Goal: Transaction & Acquisition: Obtain resource

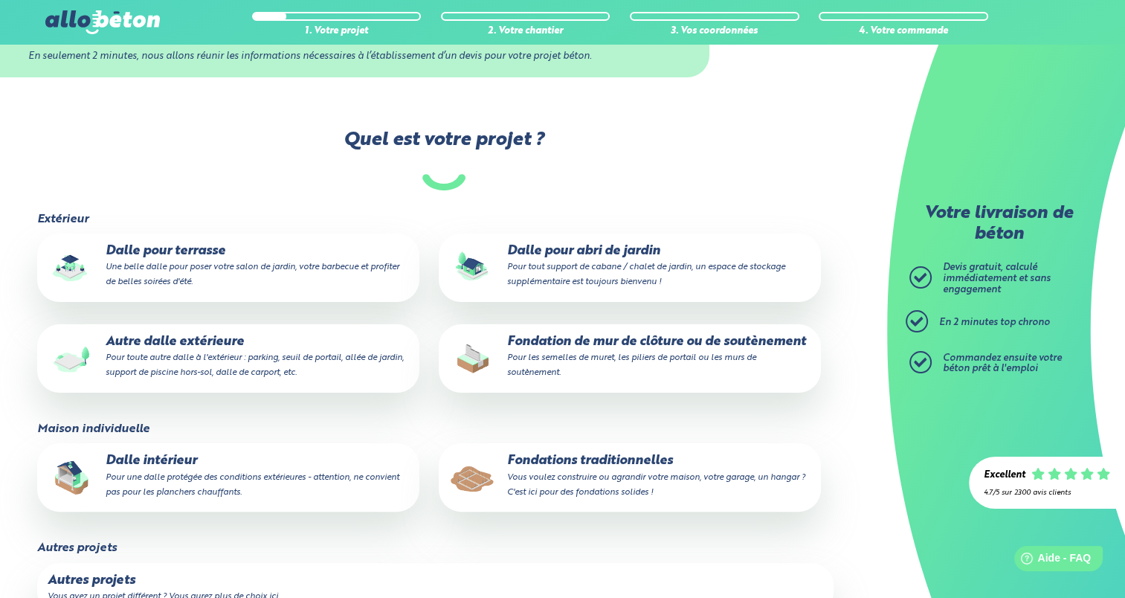
scroll to position [194, 0]
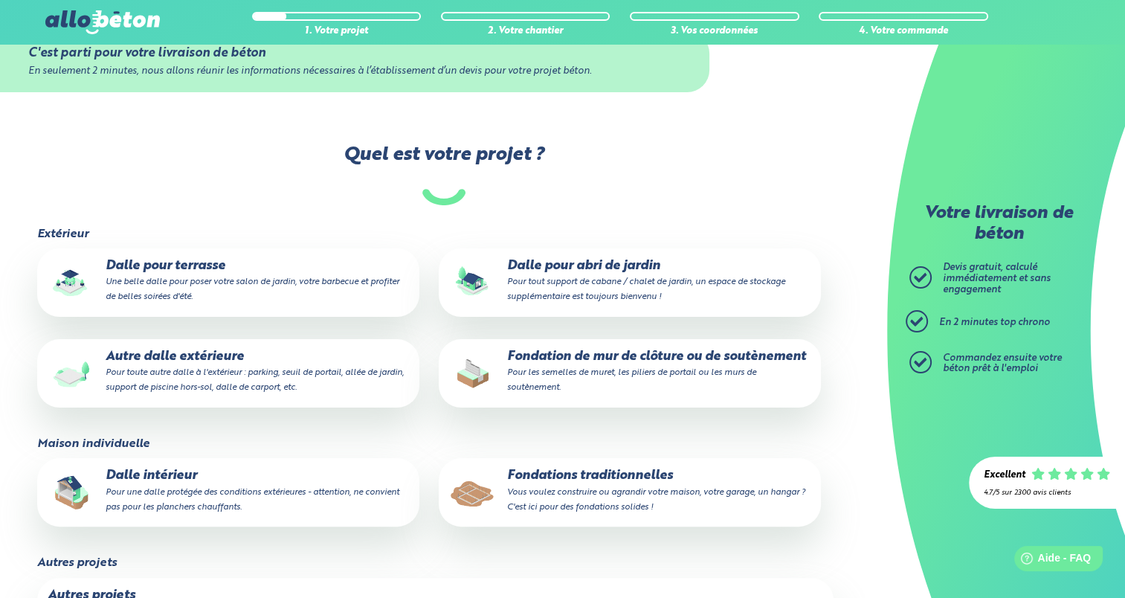
click at [158, 261] on p "Dalle pour terrasse Une belle dalle pour poser votre salon de jardin, votre bar…" at bounding box center [228, 281] width 361 height 45
click at [0, 0] on input "Dalle pour terrasse Une belle dalle pour poser votre salon de jardin, votre bar…" at bounding box center [0, 0] width 0 height 0
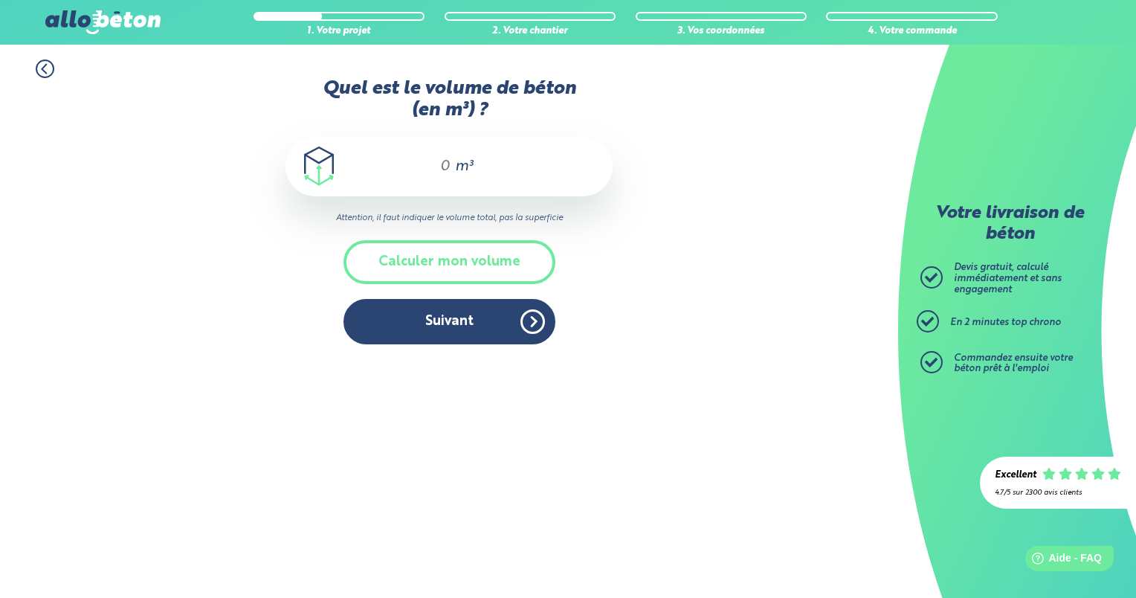
click at [450, 170] on input "Quel est le volume de béton (en m³) ?" at bounding box center [438, 167] width 25 height 18
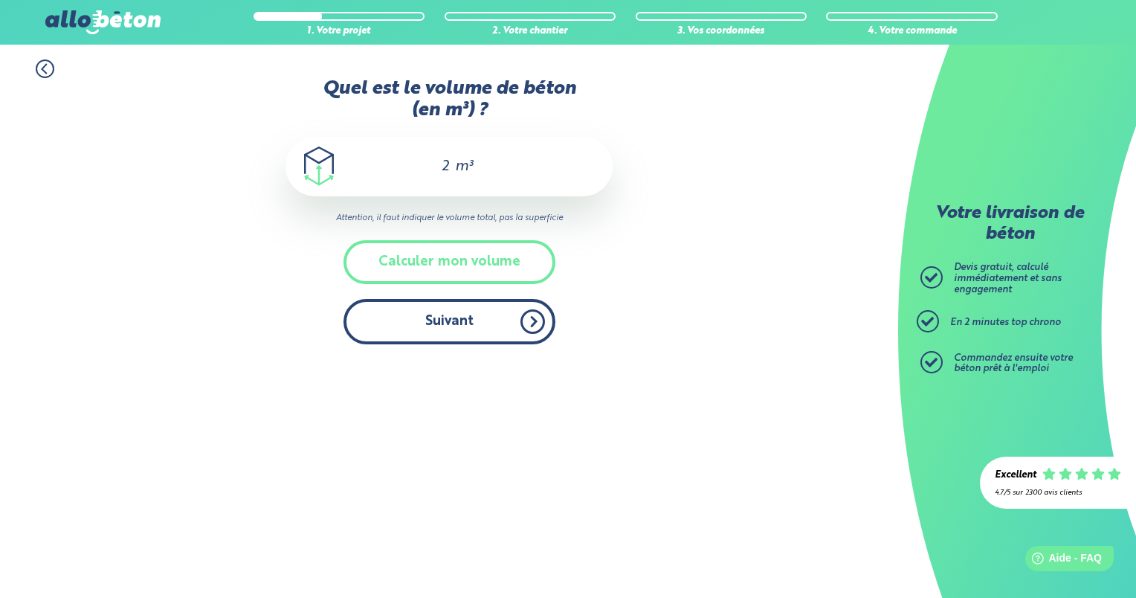
type input "2"
click at [439, 326] on button "Suivant" at bounding box center [449, 321] width 212 height 45
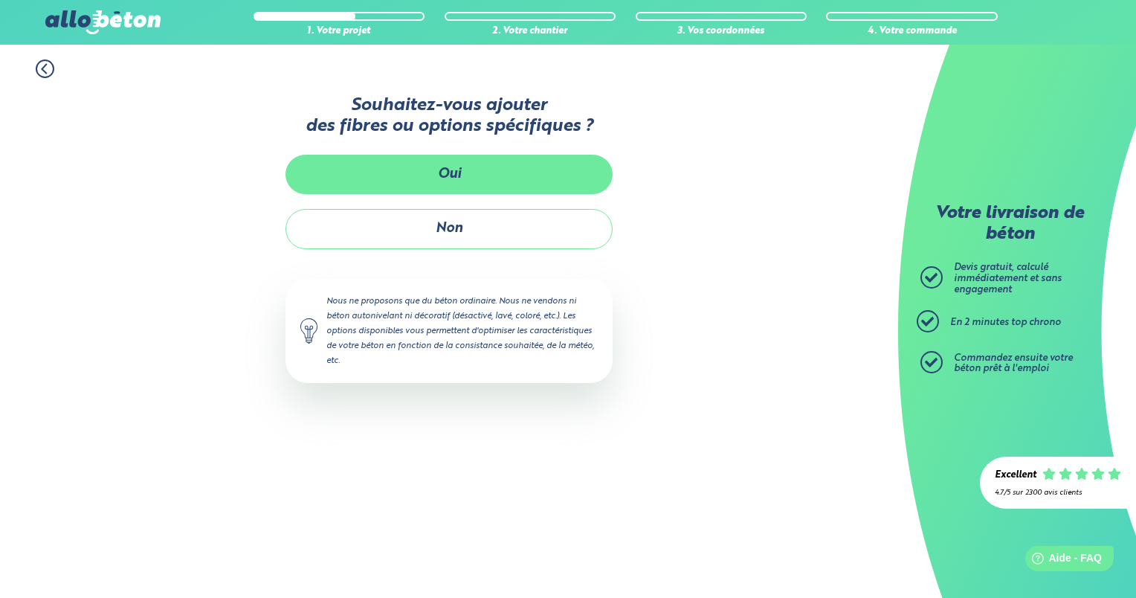
click at [446, 184] on button "Oui" at bounding box center [448, 174] width 327 height 39
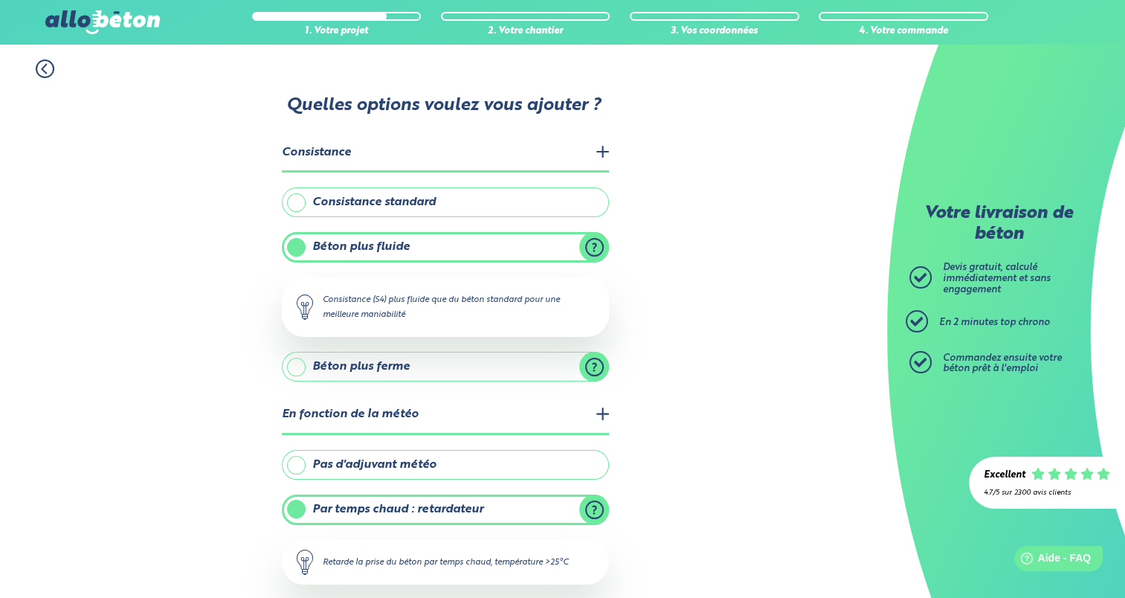
click at [43, 65] on icon at bounding box center [45, 68] width 19 height 19
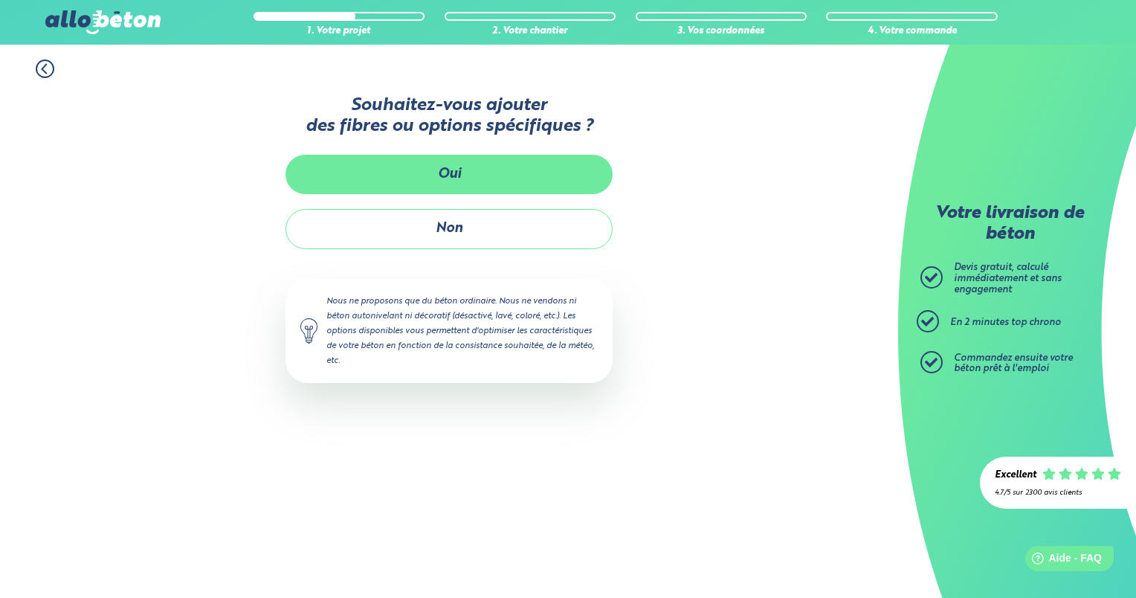
click at [399, 161] on button "Oui" at bounding box center [448, 174] width 327 height 39
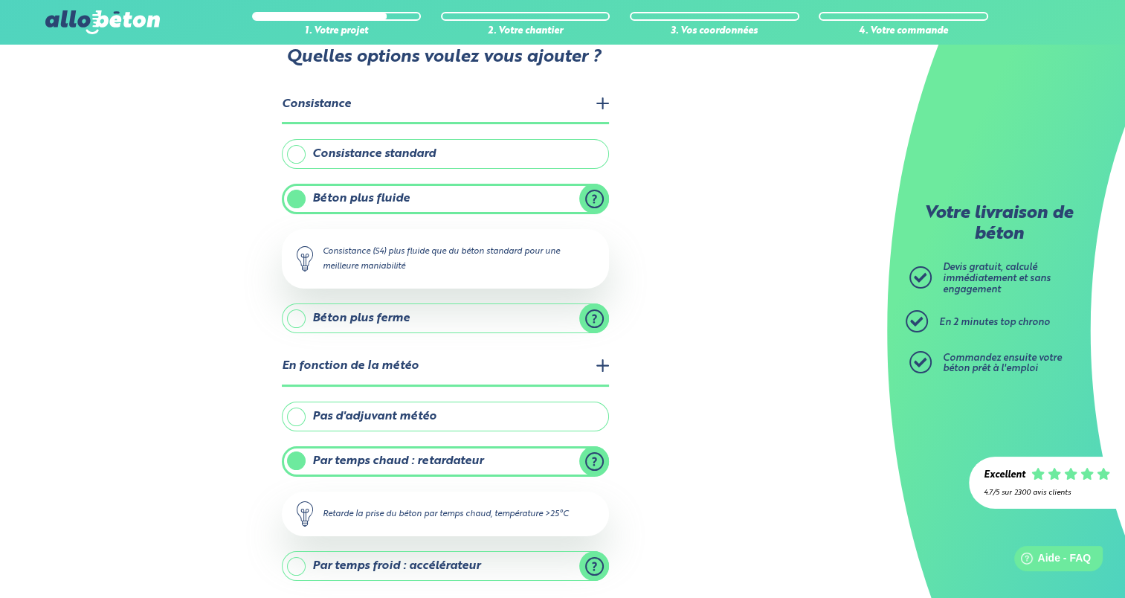
scroll to position [62, 0]
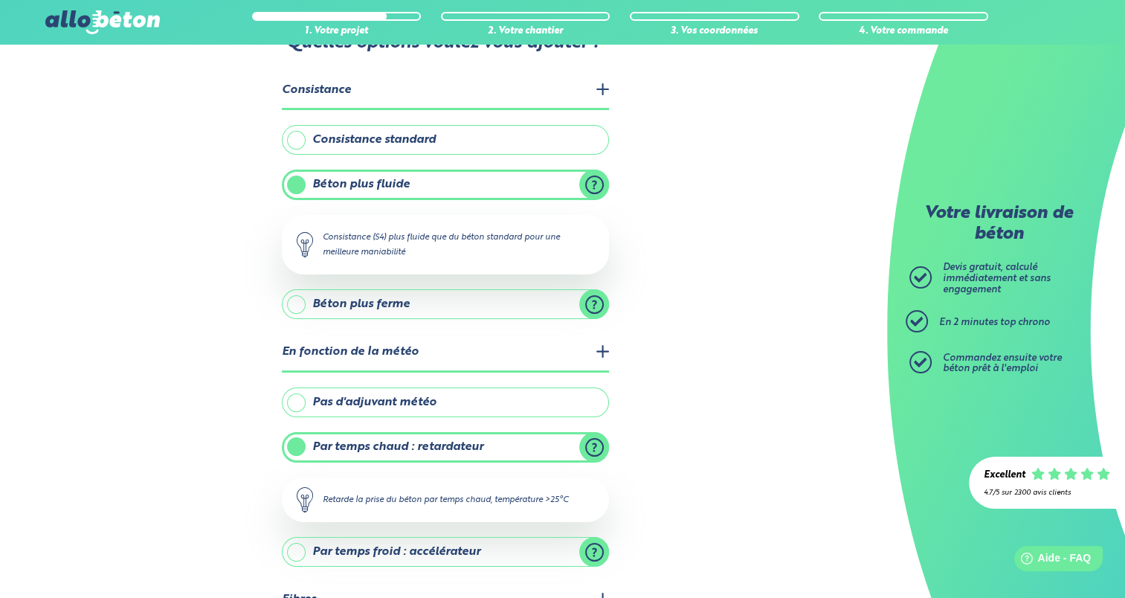
click at [592, 294] on label "Béton plus ferme" at bounding box center [445, 304] width 327 height 30
click at [0, 0] on input "Béton plus ferme" at bounding box center [0, 0] width 0 height 0
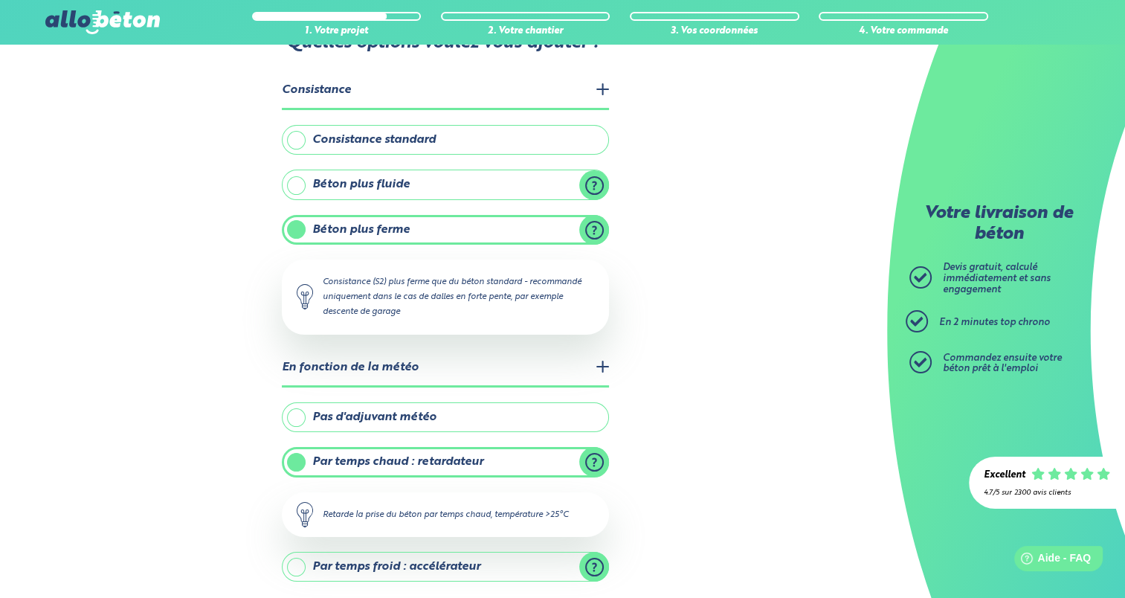
click at [591, 179] on label "Béton plus fluide" at bounding box center [445, 185] width 327 height 30
click at [0, 0] on input "Béton plus fluide" at bounding box center [0, 0] width 0 height 0
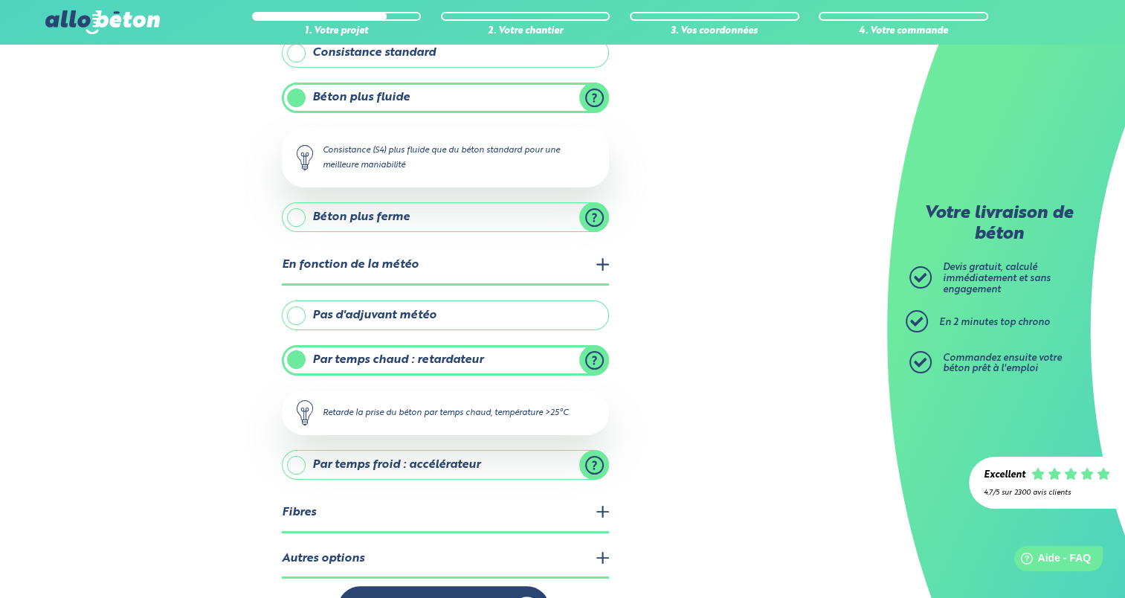
scroll to position [193, 0]
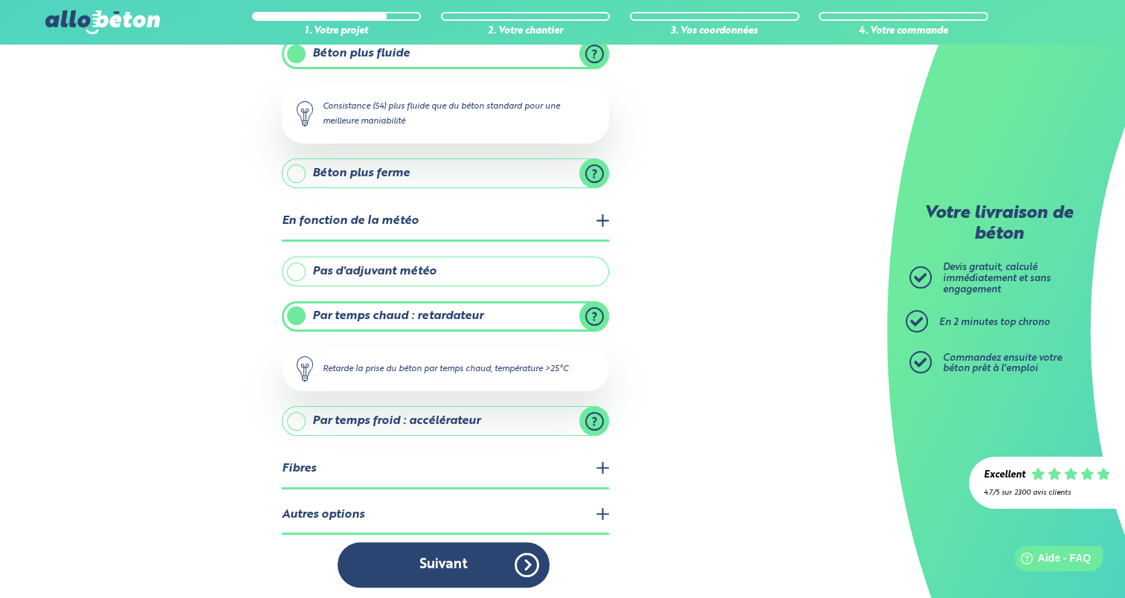
click at [590, 459] on legend "Fibres" at bounding box center [445, 470] width 327 height 38
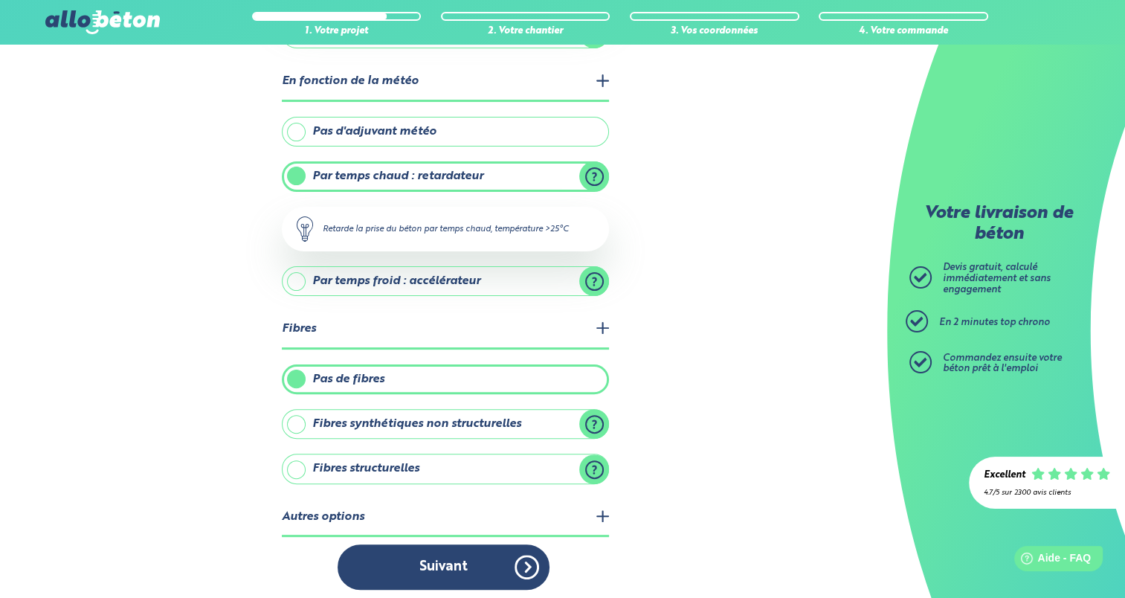
scroll to position [333, 0]
click at [596, 410] on label "Fibres synthétiques non structurelles" at bounding box center [445, 424] width 327 height 30
click at [0, 0] on input "Fibres synthétiques non structurelles" at bounding box center [0, 0] width 0 height 0
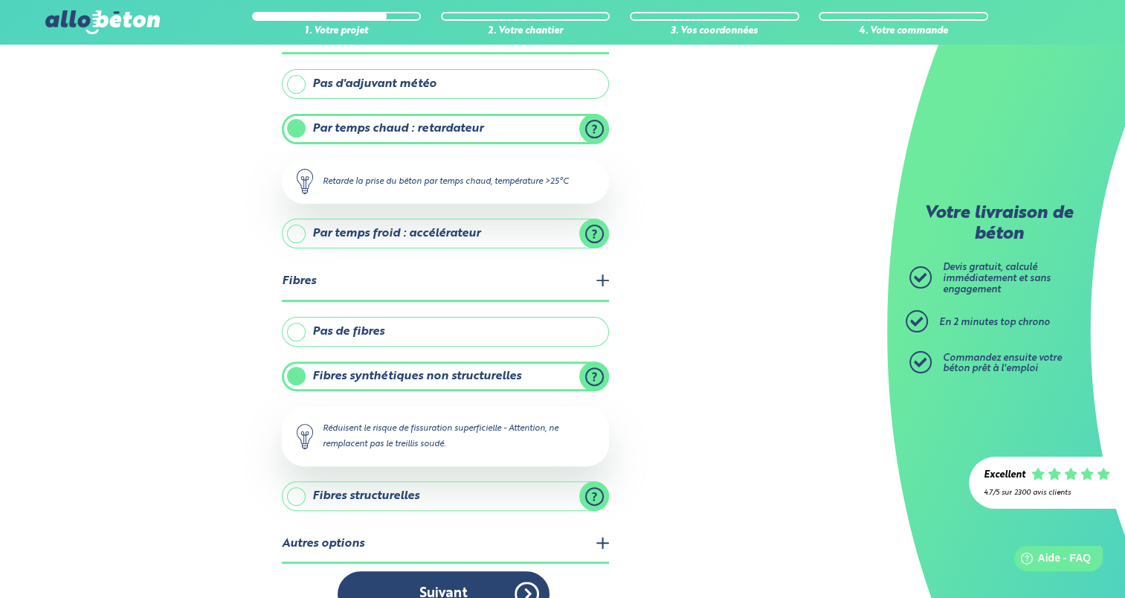
scroll to position [408, 0]
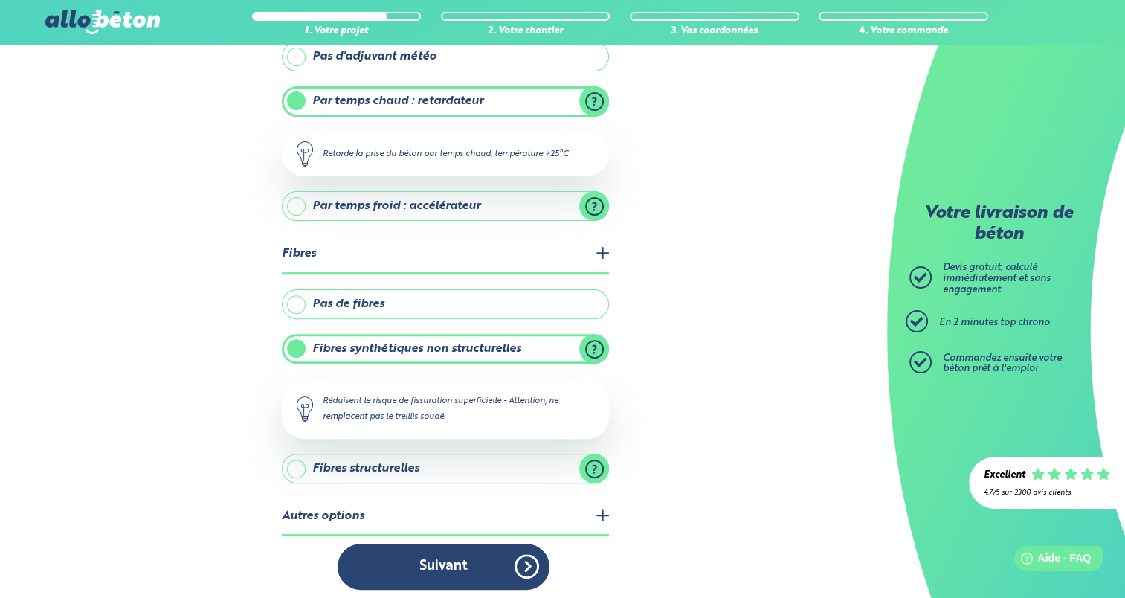
click at [590, 343] on label "Fibres synthétiques non structurelles" at bounding box center [445, 349] width 327 height 30
click at [0, 0] on input "Fibres synthétiques non structurelles" at bounding box center [0, 0] width 0 height 0
click at [595, 462] on label "Fibres structurelles" at bounding box center [445, 469] width 327 height 30
click at [0, 0] on input "Fibres structurelles" at bounding box center [0, 0] width 0 height 0
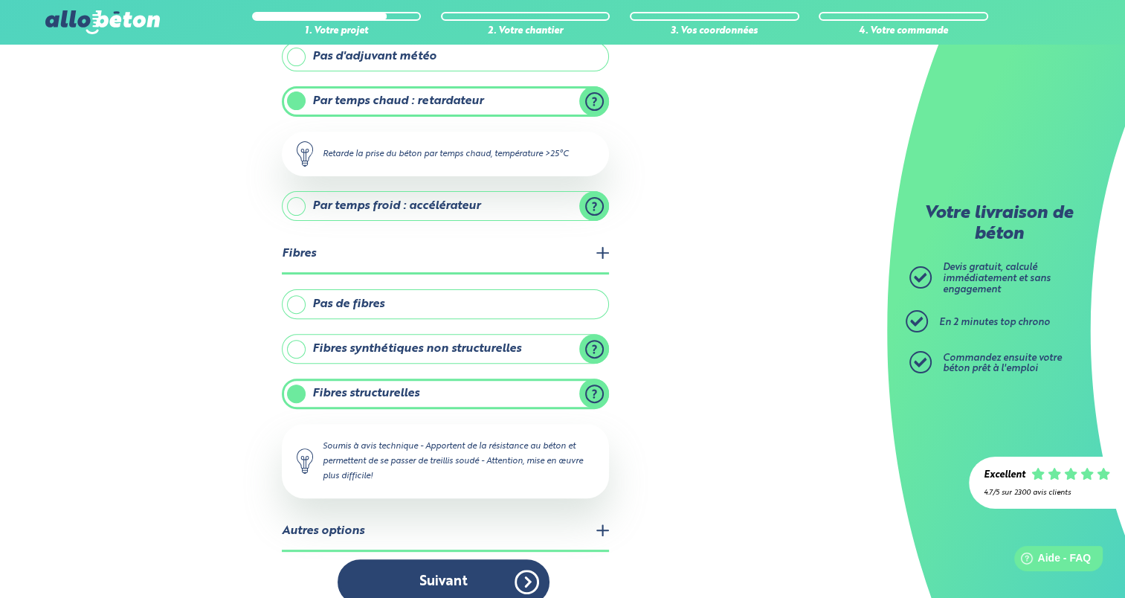
scroll to position [423, 0]
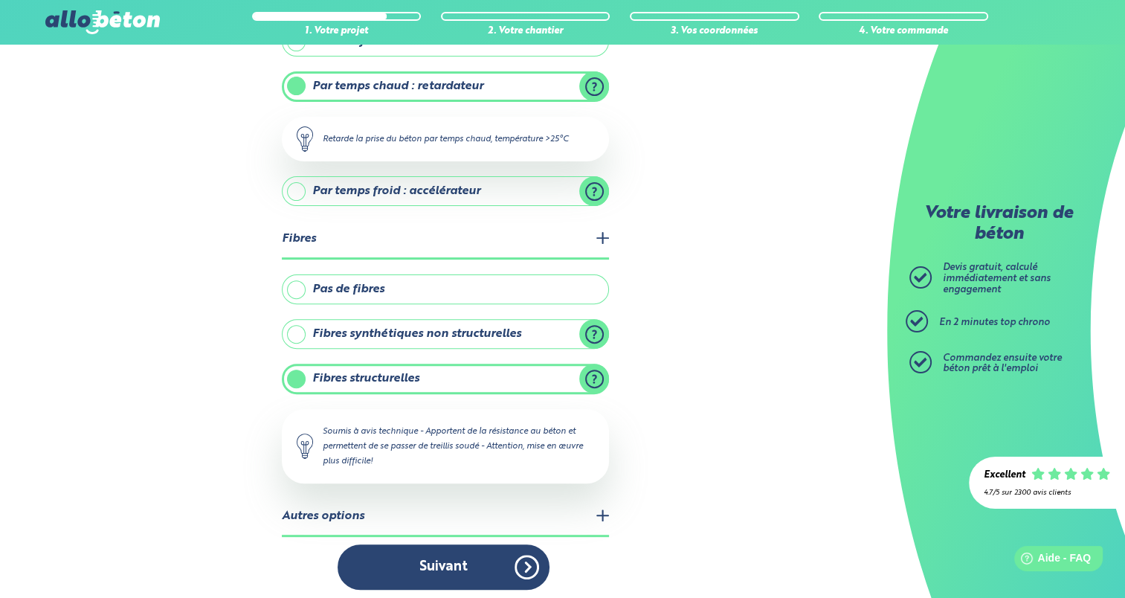
click at [436, 280] on label "Pas de fibres" at bounding box center [445, 289] width 327 height 30
click at [0, 0] on input "Pas de fibres" at bounding box center [0, 0] width 0 height 0
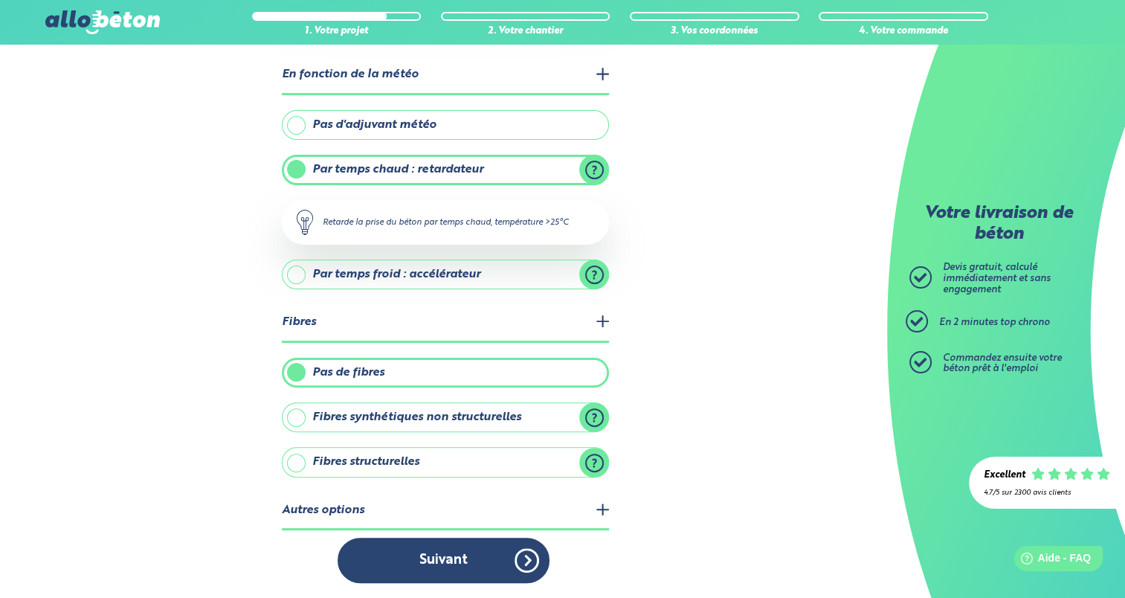
scroll to position [333, 0]
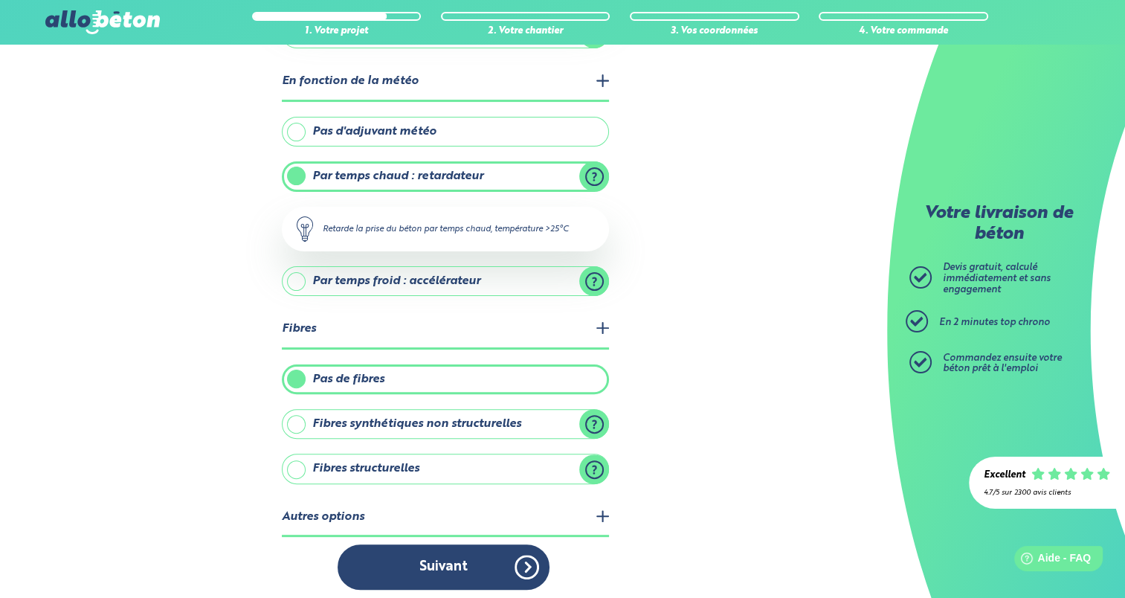
click at [589, 506] on legend "Autres options" at bounding box center [445, 518] width 327 height 38
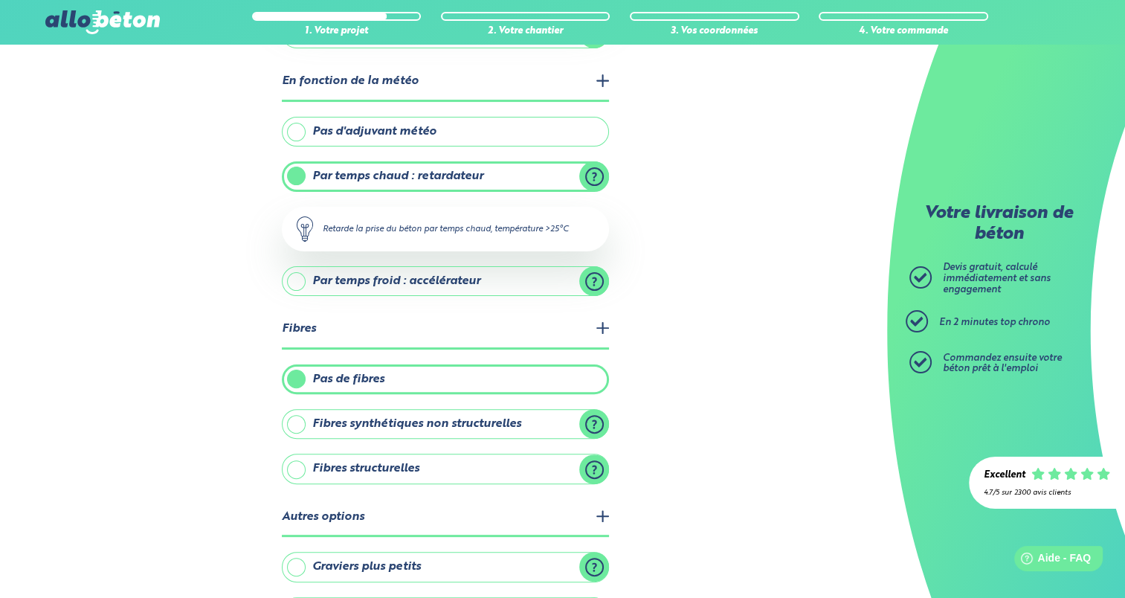
scroll to position [423, 0]
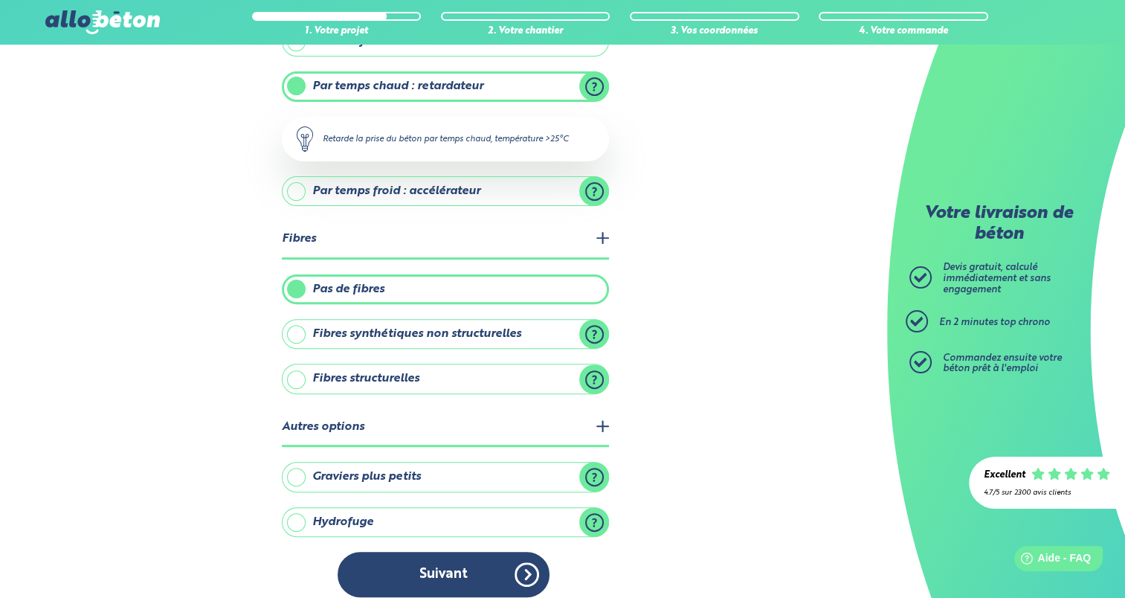
click at [586, 507] on label "Hydrofuge" at bounding box center [445, 522] width 327 height 30
click at [0, 0] on input "Hydrofuge" at bounding box center [0, 0] width 0 height 0
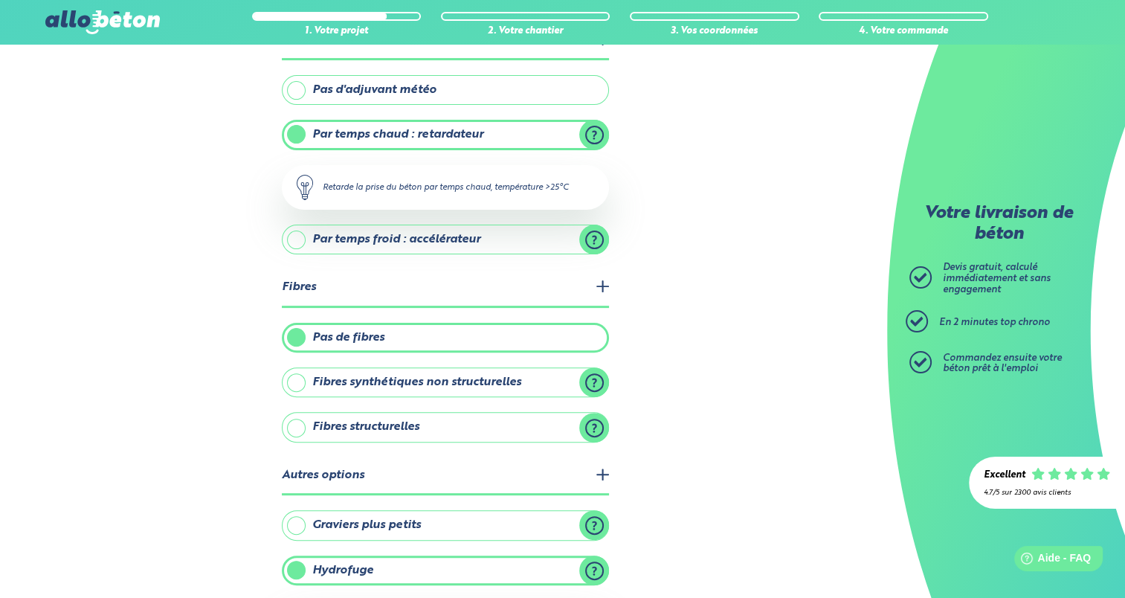
scroll to position [504, 0]
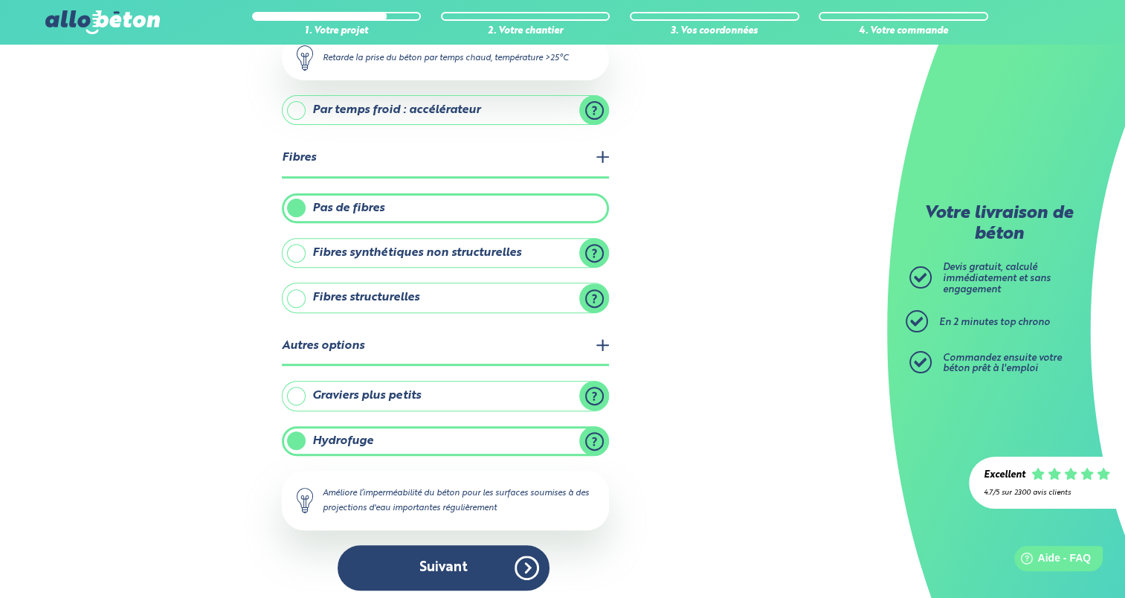
click at [586, 506] on div "Améliore l’imperméabilité du béton pour les surfaces soumises à des projections…" at bounding box center [445, 500] width 327 height 59
click at [297, 431] on label "Hydrofuge" at bounding box center [445, 441] width 327 height 30
click at [0, 0] on input "Hydrofuge" at bounding box center [0, 0] width 0 height 0
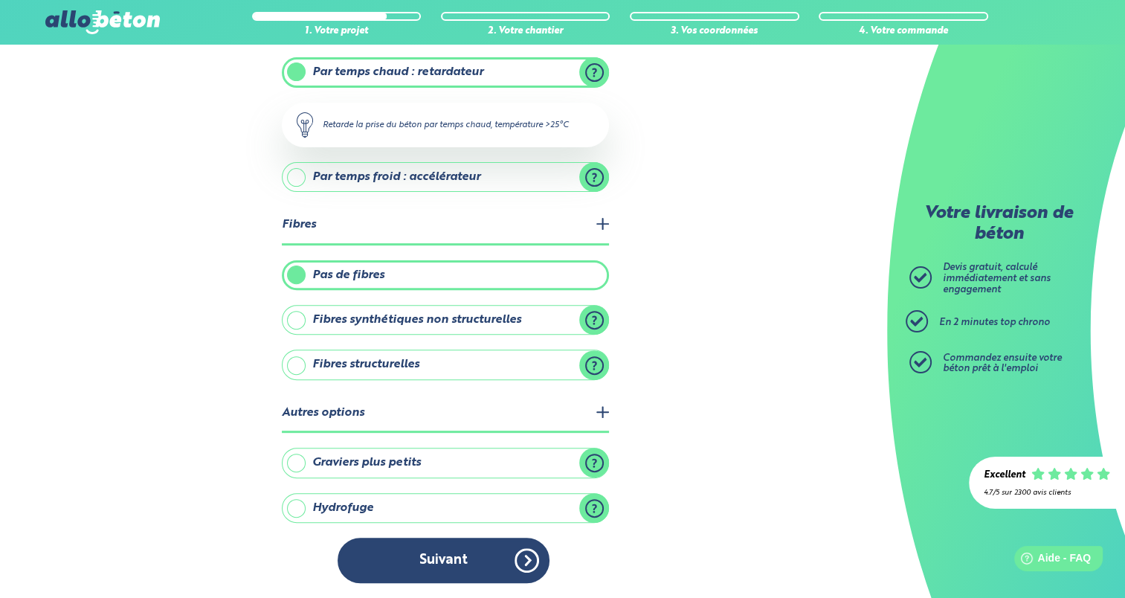
scroll to position [430, 0]
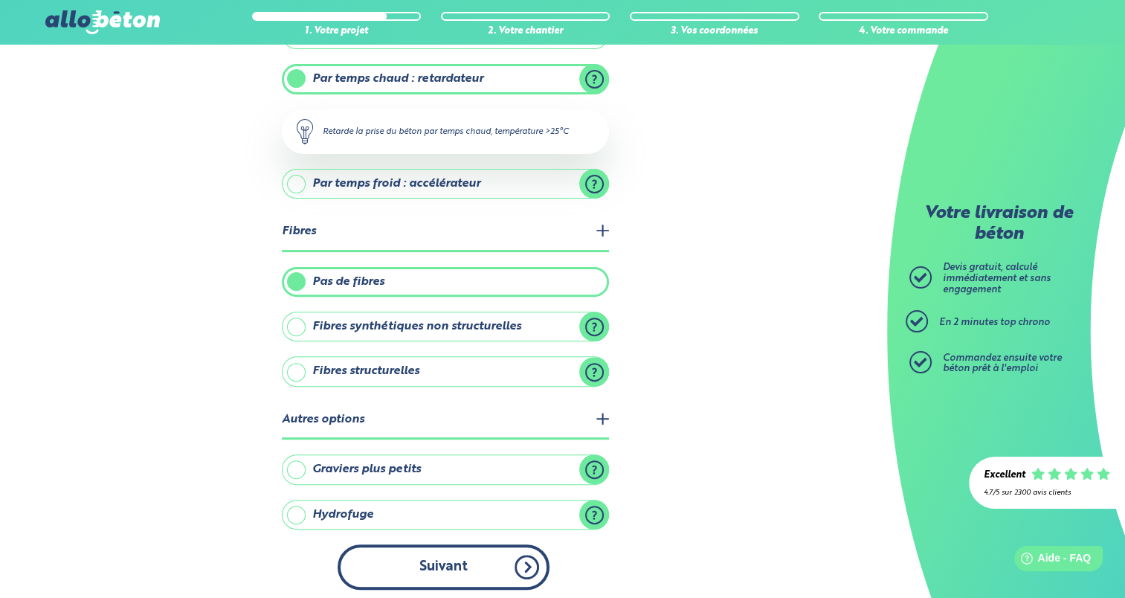
click at [446, 558] on button "Suivant" at bounding box center [444, 566] width 212 height 45
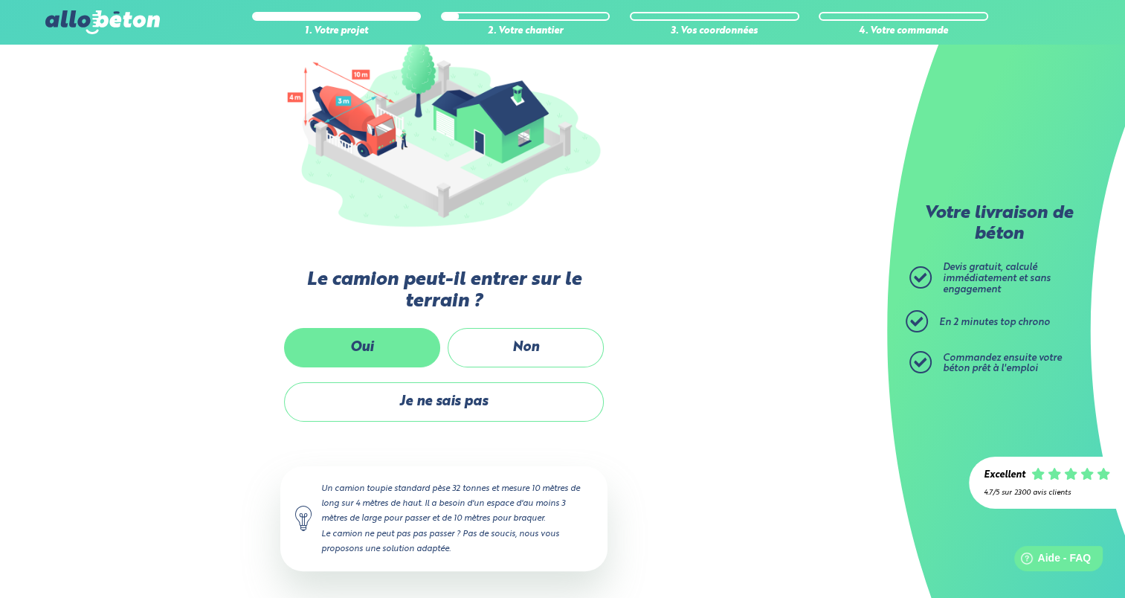
click at [360, 343] on label "Oui" at bounding box center [362, 347] width 156 height 39
click at [0, 0] on input "Oui" at bounding box center [0, 0] width 0 height 0
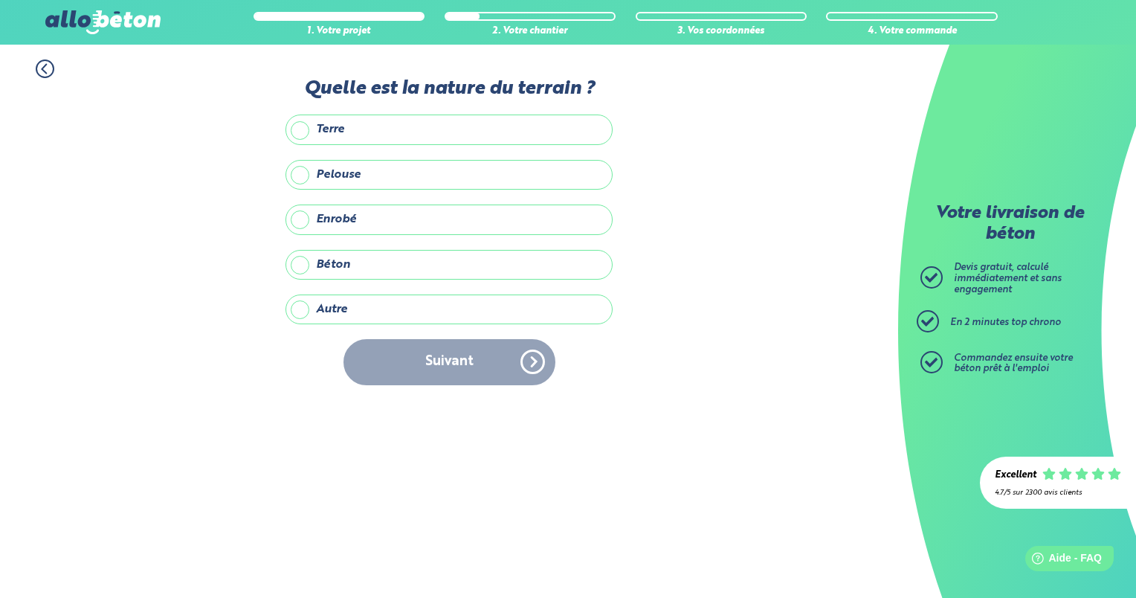
click at [305, 133] on label "Terre" at bounding box center [448, 129] width 327 height 30
click at [0, 0] on input "Terre" at bounding box center [0, 0] width 0 height 0
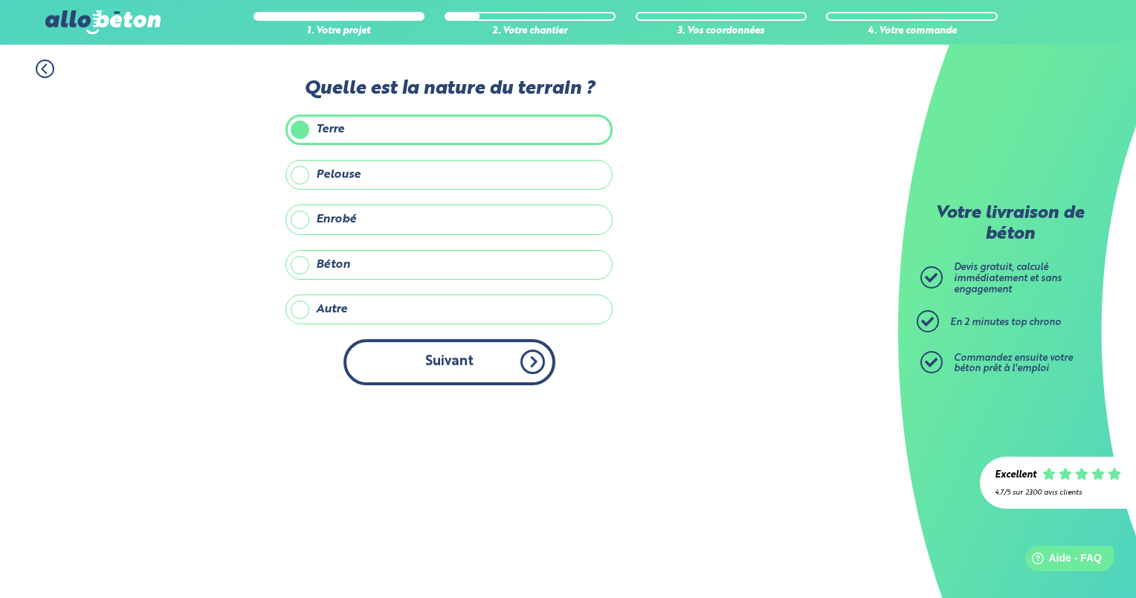
click at [462, 375] on button "Suivant" at bounding box center [449, 361] width 212 height 45
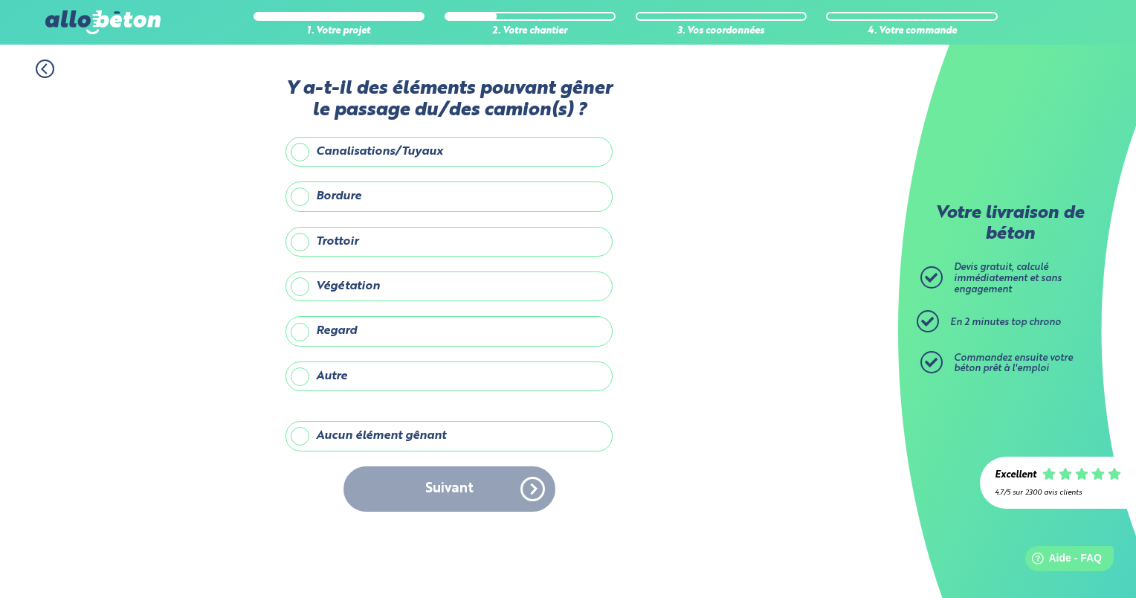
click at [307, 435] on label "Aucun élément gênant" at bounding box center [448, 436] width 327 height 30
click at [0, 0] on input "Aucun élément gênant" at bounding box center [0, 0] width 0 height 0
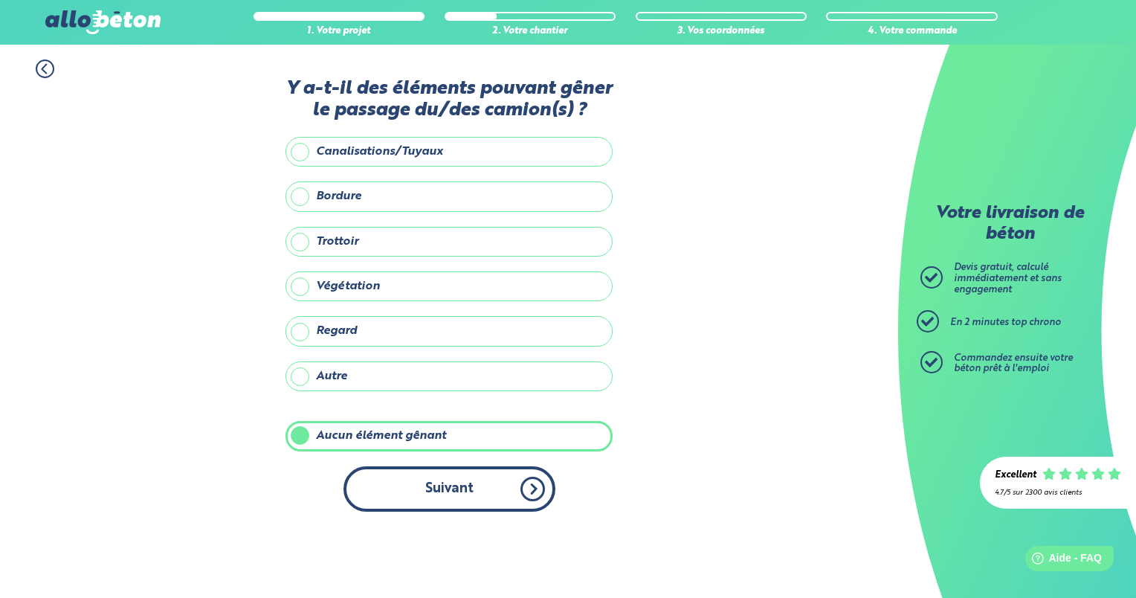
click at [439, 480] on button "Suivant" at bounding box center [449, 488] width 212 height 45
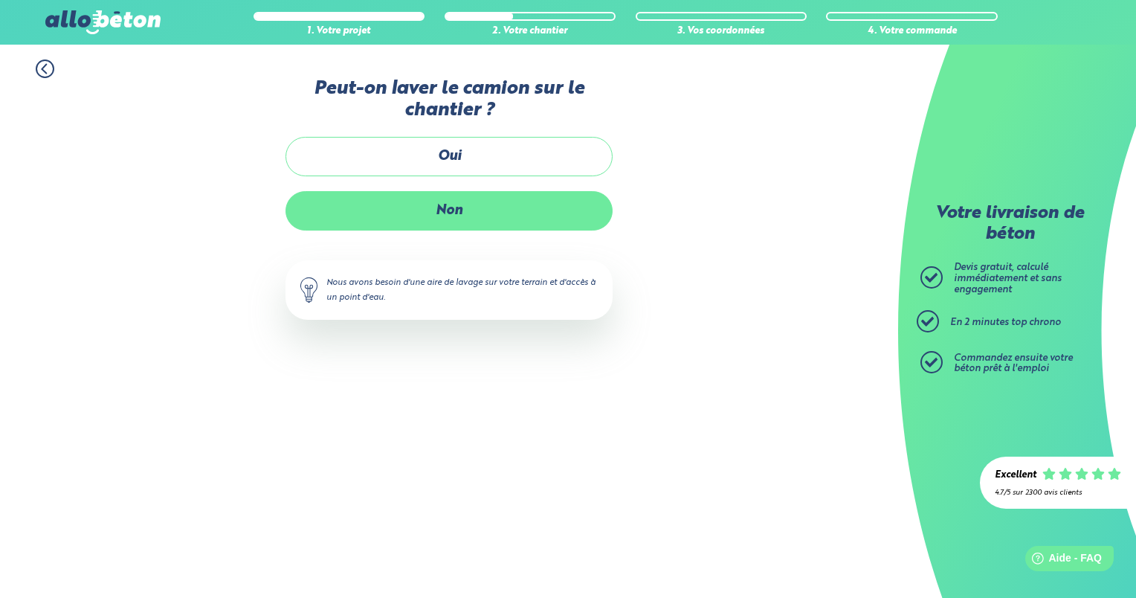
click at [445, 218] on label "Non" at bounding box center [448, 210] width 327 height 39
click at [0, 0] on input "Non" at bounding box center [0, 0] width 0 height 0
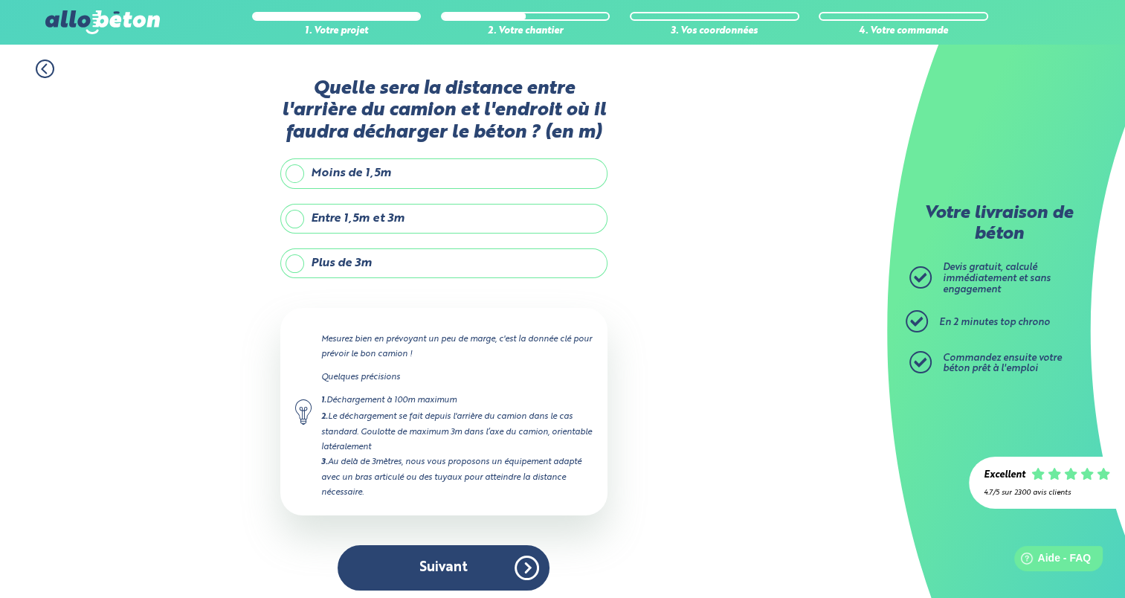
click at [366, 223] on label "Entre 1,5m et 3m" at bounding box center [443, 219] width 327 height 30
click at [0, 0] on input "Entre 1,5m et 3m" at bounding box center [0, 0] width 0 height 0
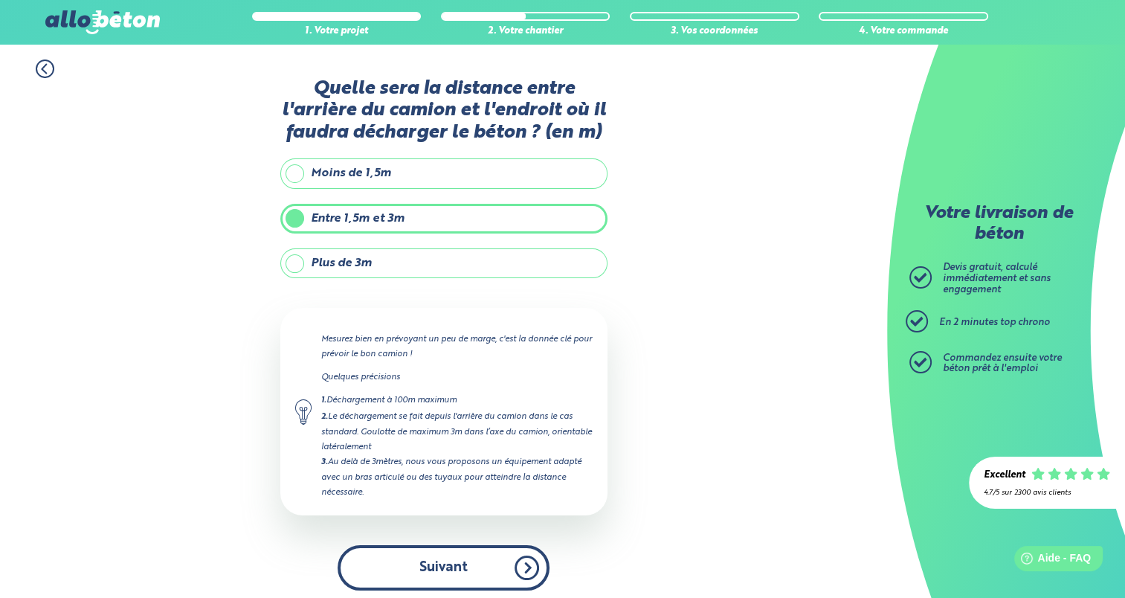
click at [428, 558] on button "Suivant" at bounding box center [444, 567] width 212 height 45
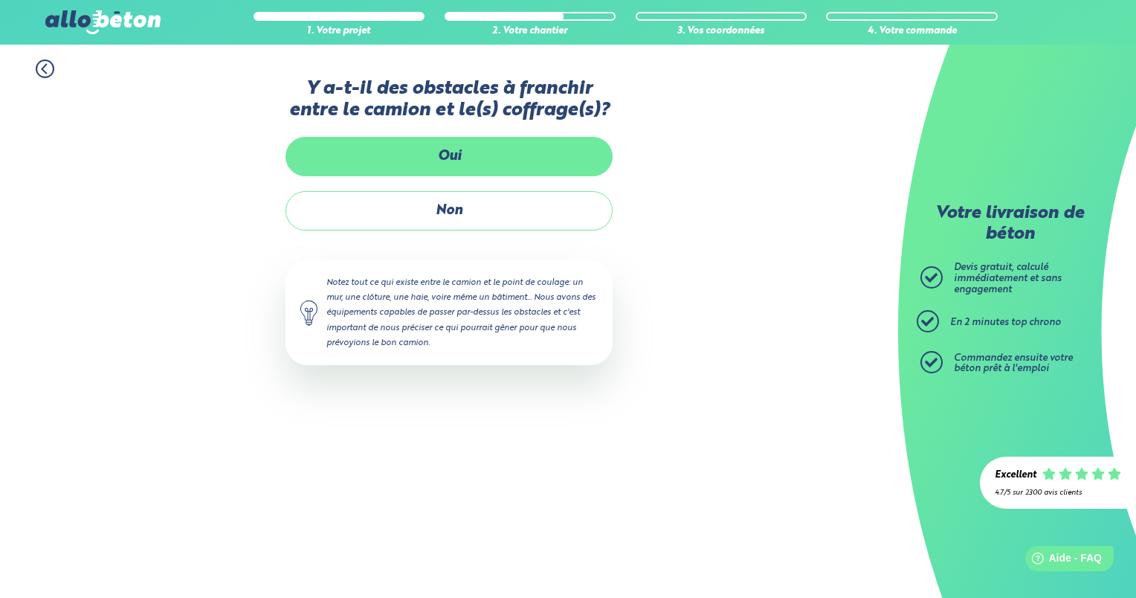
click at [437, 149] on label "Oui" at bounding box center [448, 156] width 327 height 39
click at [0, 0] on input "Oui" at bounding box center [0, 0] width 0 height 0
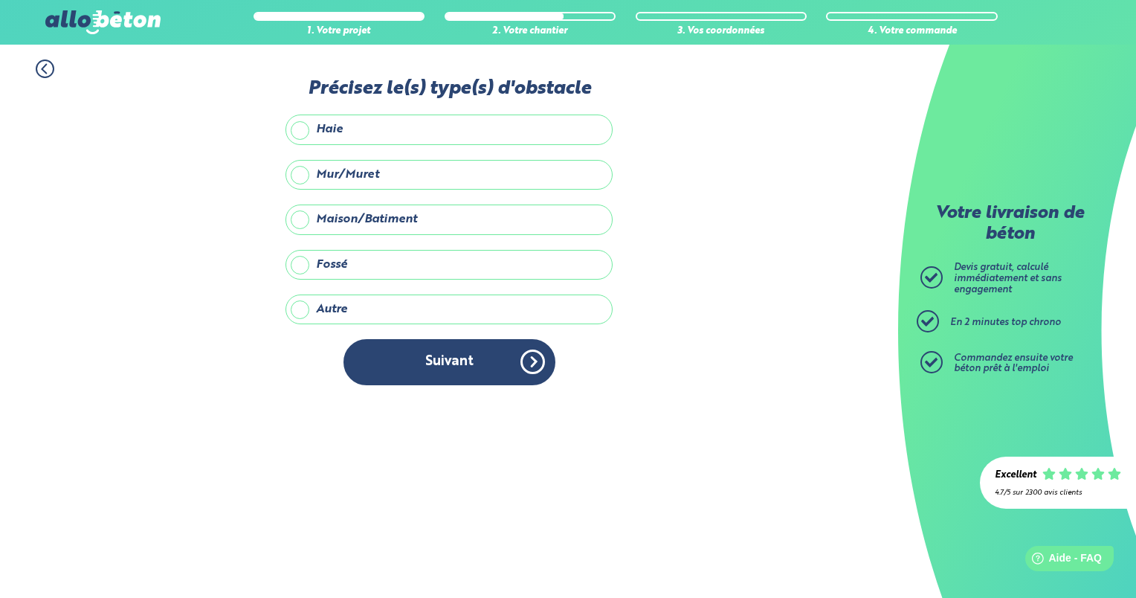
click at [300, 308] on label "Autre" at bounding box center [448, 309] width 327 height 30
click at [0, 0] on input "Autre" at bounding box center [0, 0] width 0 height 0
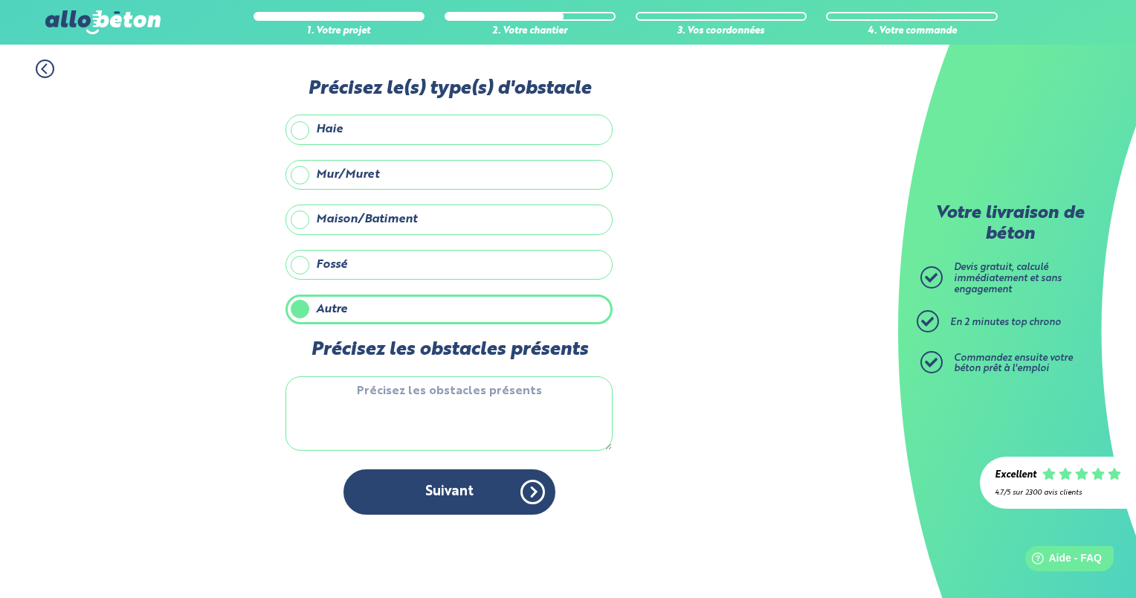
click at [385, 390] on textarea "Précisez les obstacles présents" at bounding box center [448, 413] width 327 height 74
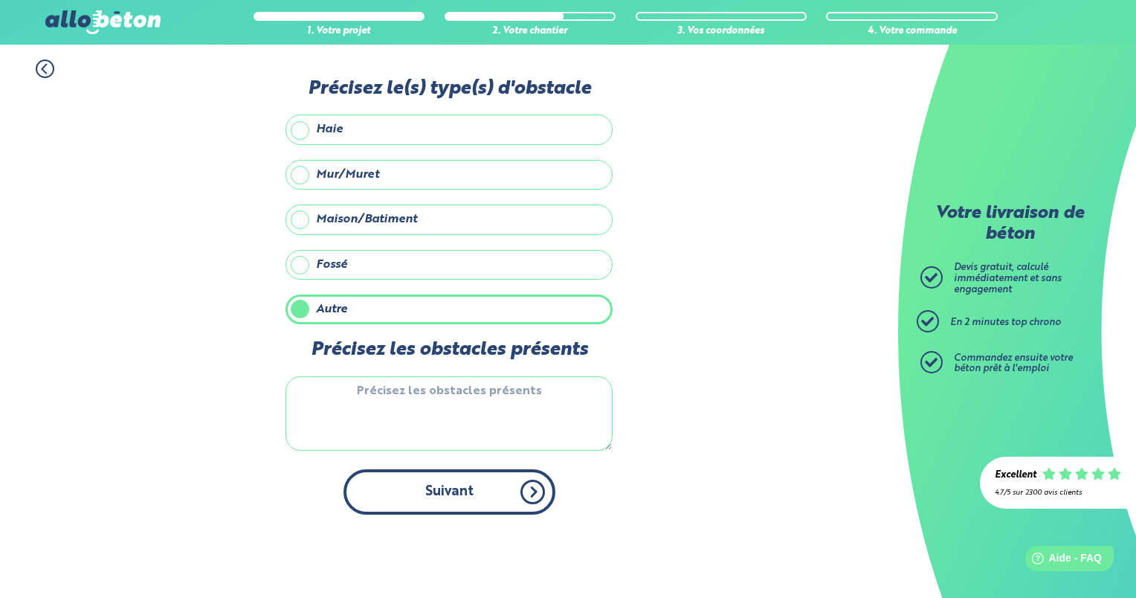
click at [413, 483] on button "Suivant" at bounding box center [449, 491] width 212 height 45
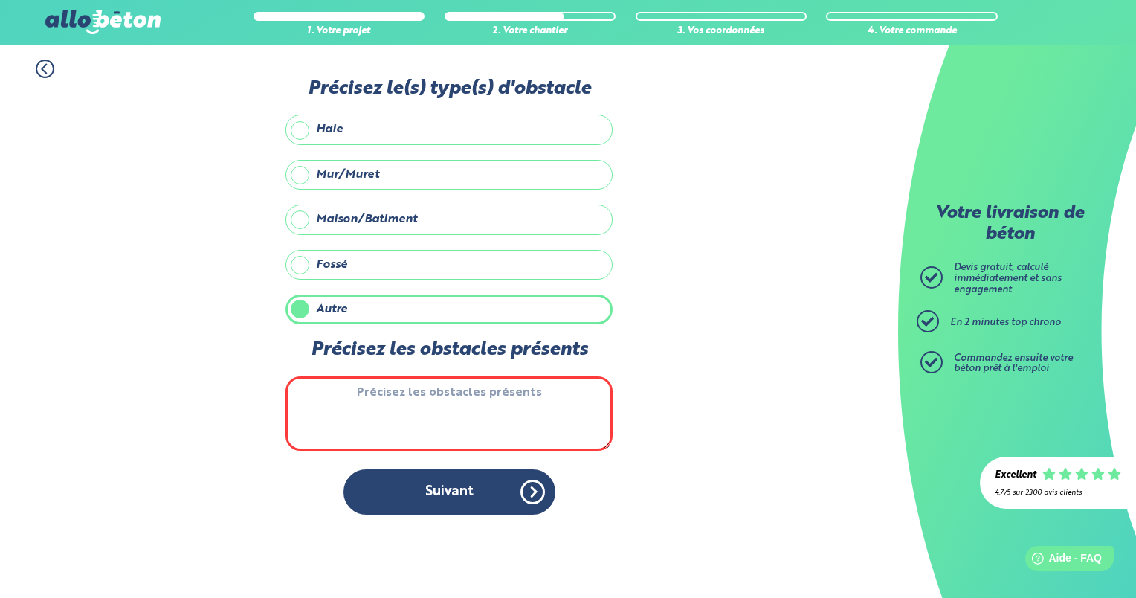
drag, startPoint x: 294, startPoint y: 262, endPoint x: 302, endPoint y: 252, distance: 12.2
click at [302, 252] on label "Fossé" at bounding box center [448, 265] width 327 height 30
click at [0, 0] on input "Fossé" at bounding box center [0, 0] width 0 height 0
click at [302, 252] on label "Fossé" at bounding box center [448, 265] width 327 height 30
click at [0, 0] on input "Fossé" at bounding box center [0, 0] width 0 height 0
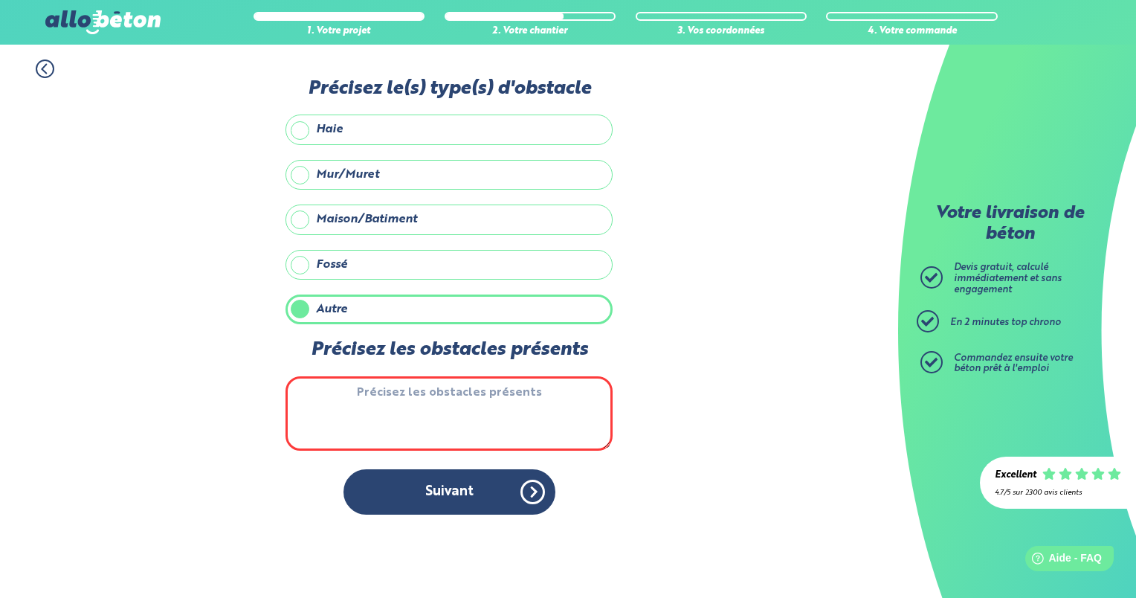
click at [303, 271] on label "Fossé" at bounding box center [448, 265] width 327 height 30
click at [0, 0] on input "Fossé" at bounding box center [0, 0] width 0 height 0
click at [303, 303] on label "Autre" at bounding box center [448, 309] width 327 height 30
click at [0, 0] on input "Autre" at bounding box center [0, 0] width 0 height 0
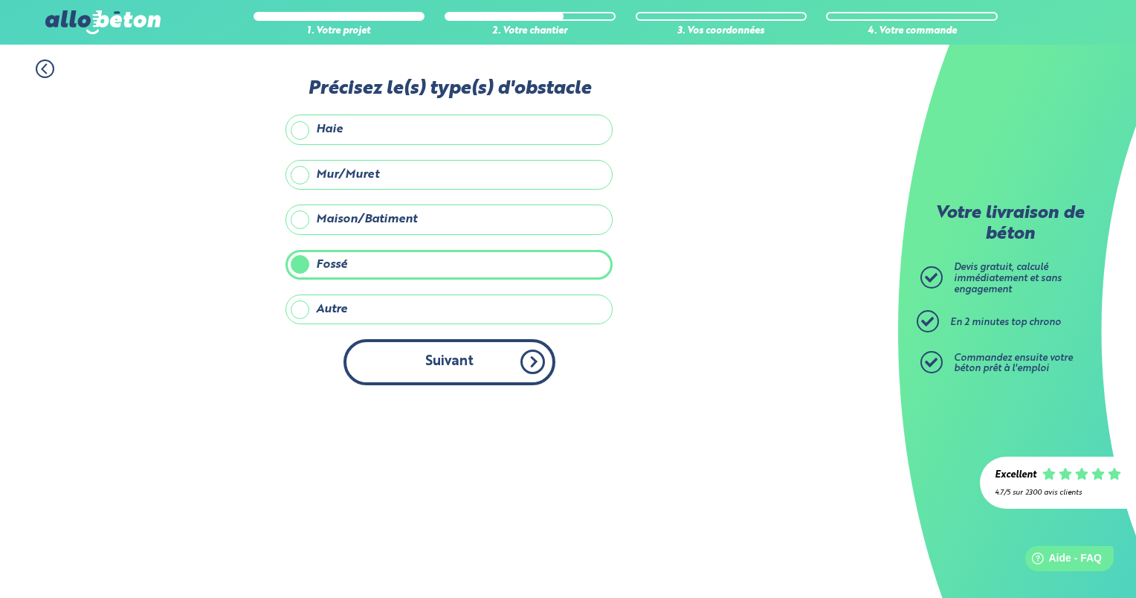
click at [410, 382] on button "Suivant" at bounding box center [449, 361] width 212 height 45
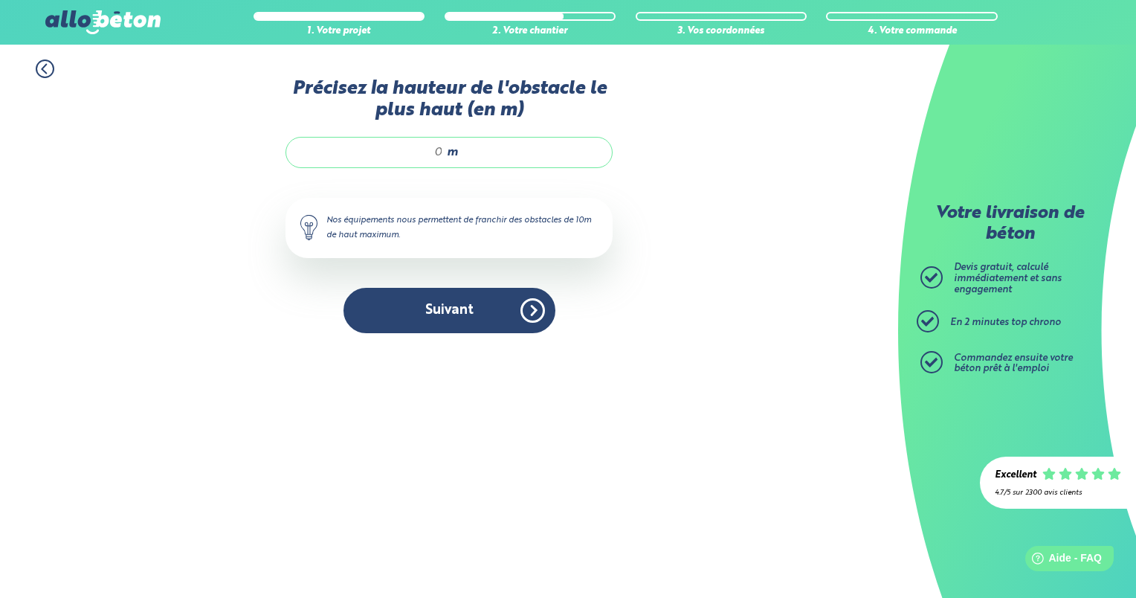
click at [443, 148] on input "Précisez la hauteur de l'obstacle le plus haut (en m)" at bounding box center [372, 152] width 142 height 15
type input "1"
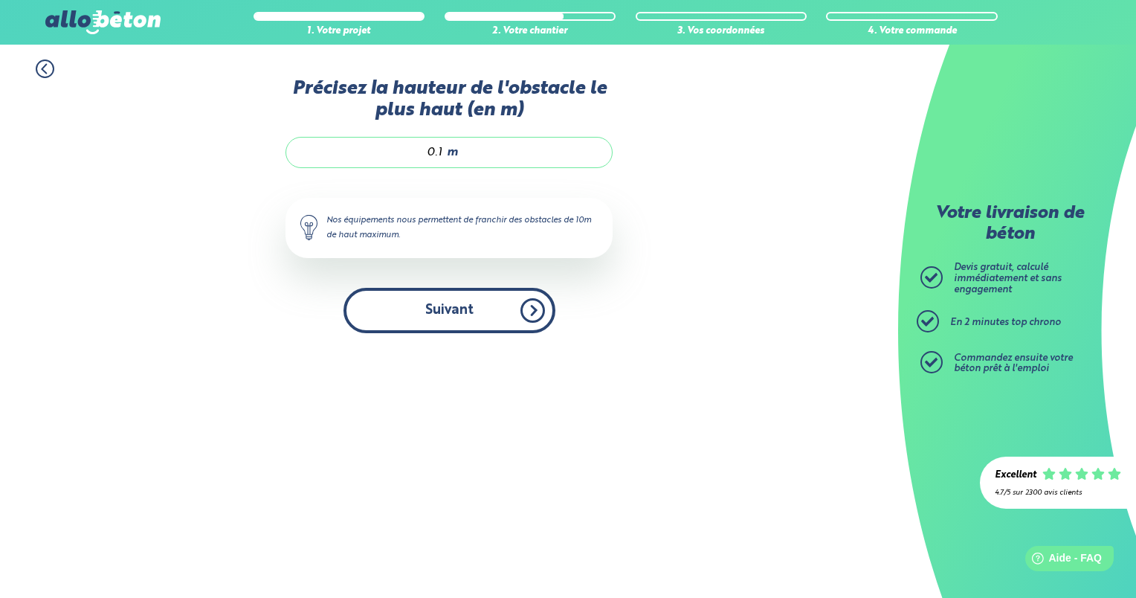
type input "0.1"
click at [432, 309] on button "Suivant" at bounding box center [449, 310] width 212 height 45
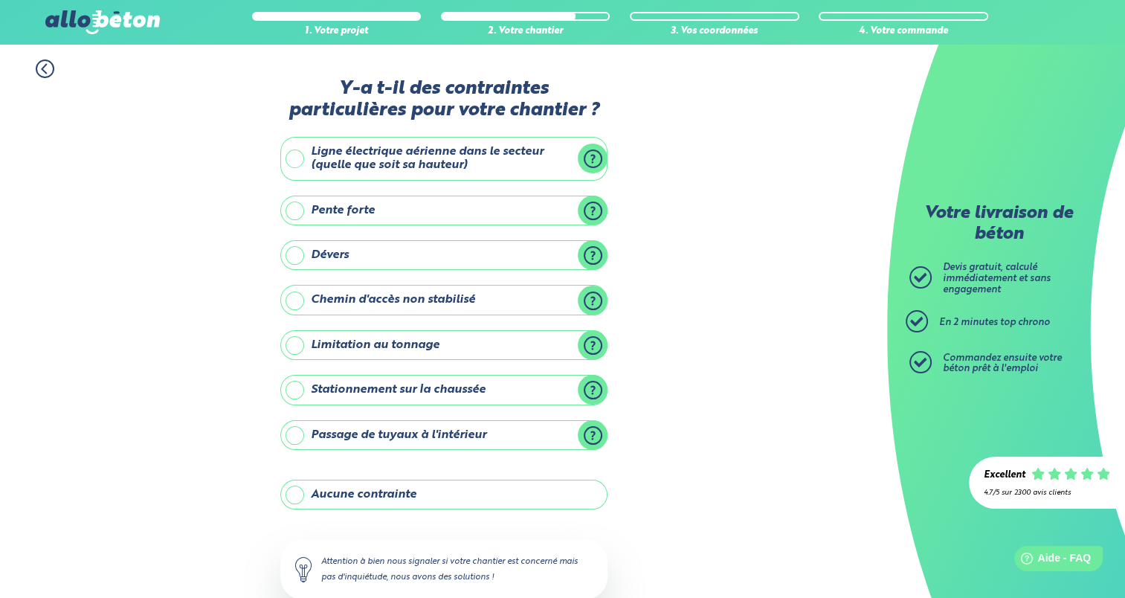
click at [286, 393] on label "Stationnement sur la chaussée" at bounding box center [443, 390] width 327 height 30
click at [0, 0] on input "Stationnement sur la chaussée" at bounding box center [0, 0] width 0 height 0
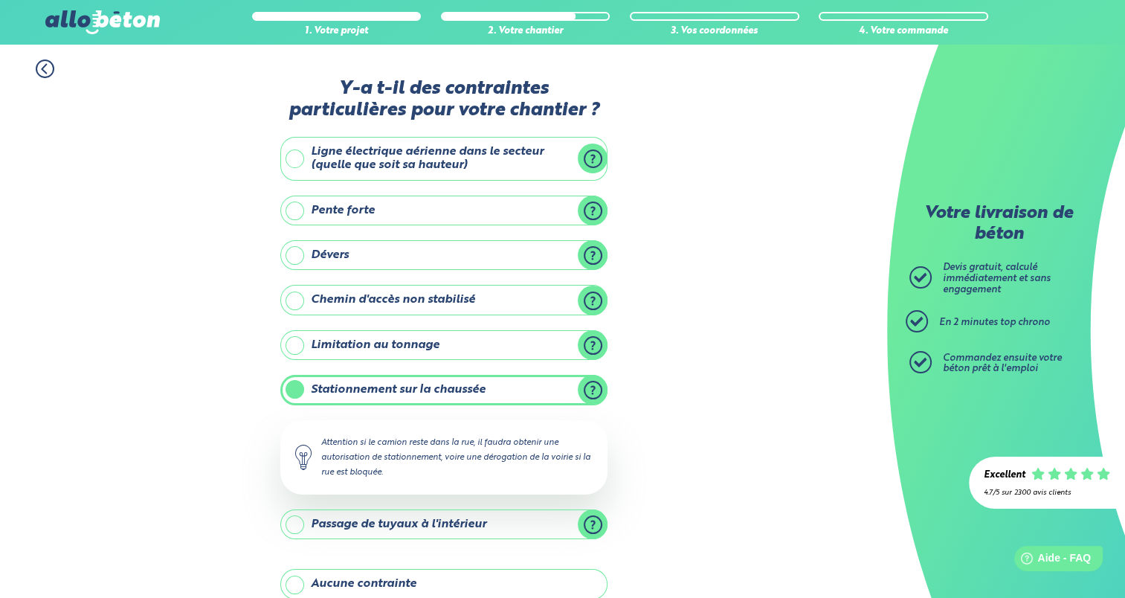
scroll to position [178, 0]
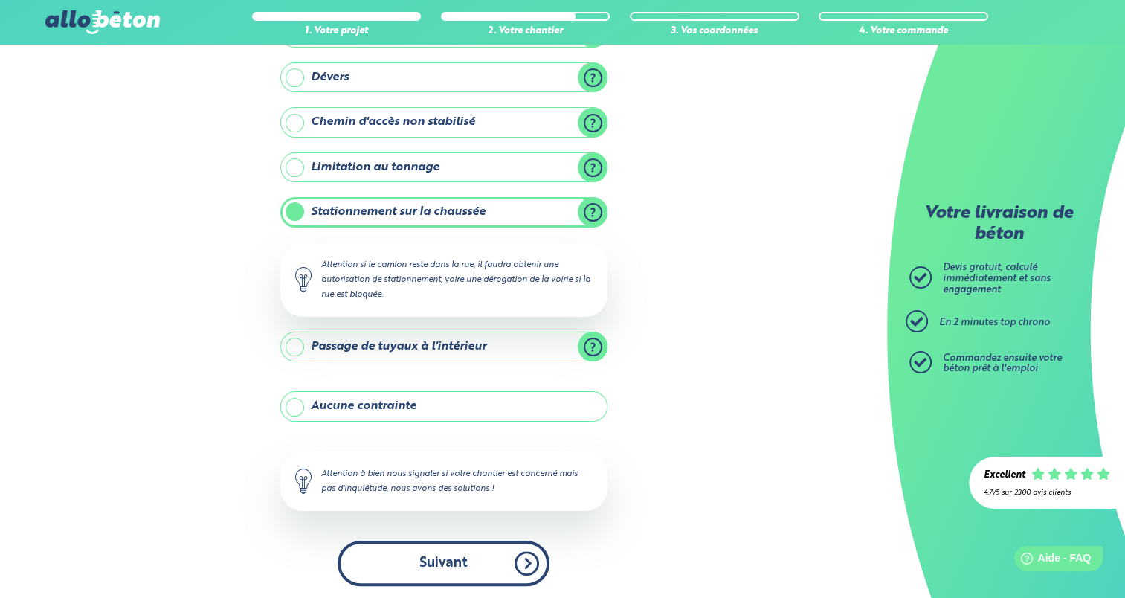
click at [439, 570] on button "Suivant" at bounding box center [444, 563] width 212 height 45
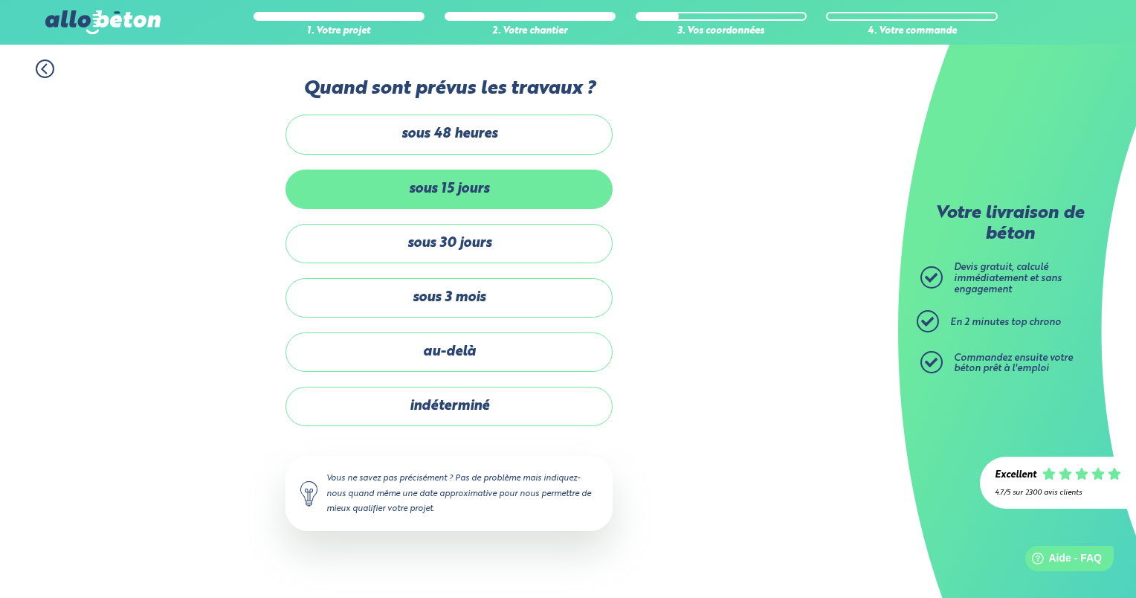
click at [454, 187] on label "sous 15 jours" at bounding box center [448, 189] width 327 height 39
click at [0, 0] on input "sous 15 jours" at bounding box center [0, 0] width 0 height 0
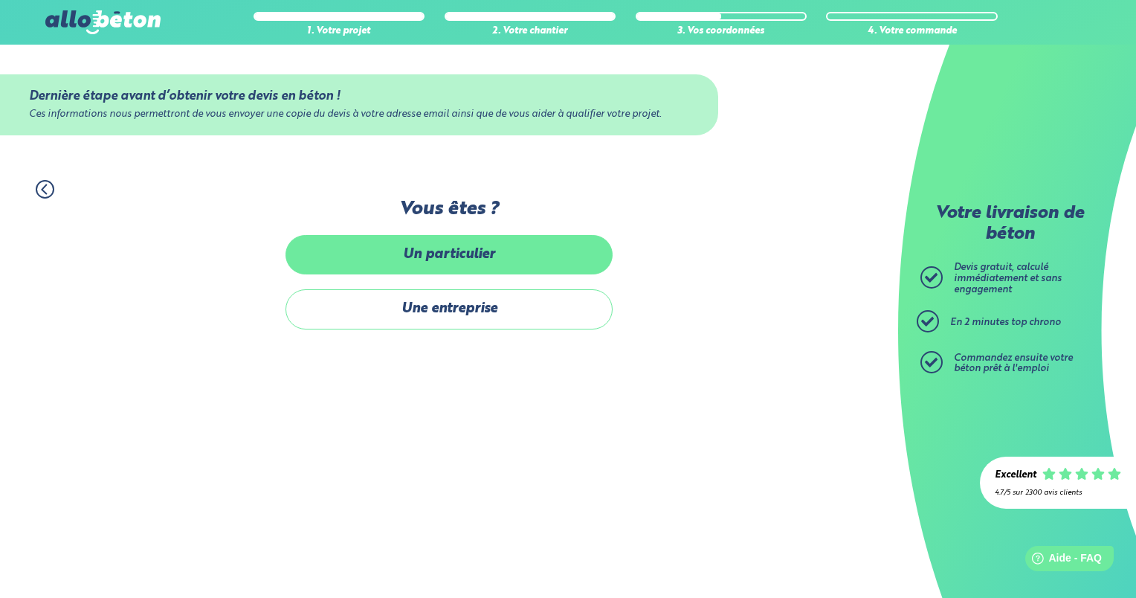
click at [457, 262] on label "Un particulier" at bounding box center [448, 254] width 327 height 39
click at [0, 0] on input "Un particulier" at bounding box center [0, 0] width 0 height 0
